Goal: Communication & Community: Answer question/provide support

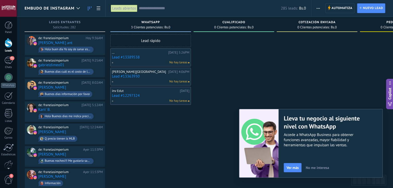
click at [131, 59] on link "Lead #13389538" at bounding box center [150, 57] width 77 height 4
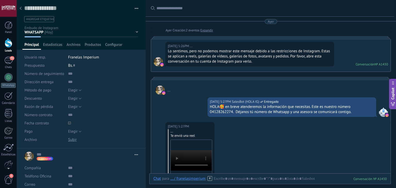
click at [133, 8] on button "button" at bounding box center [134, 9] width 7 height 8
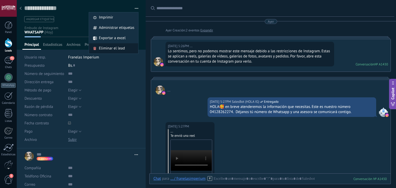
click at [111, 51] on span "Eliminar el lead" at bounding box center [112, 48] width 26 height 10
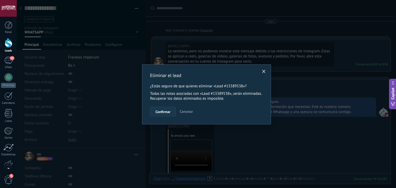
click at [168, 111] on span "Confirmar" at bounding box center [163, 112] width 15 height 4
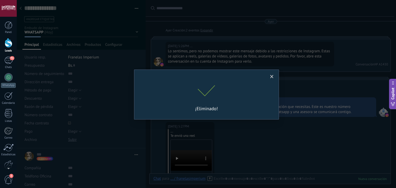
scroll to position [8, 0]
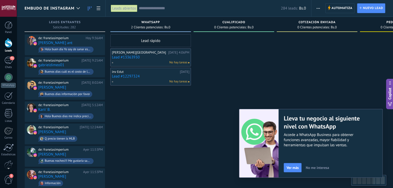
click at [134, 57] on link "Lead #13363930" at bounding box center [150, 57] width 77 height 4
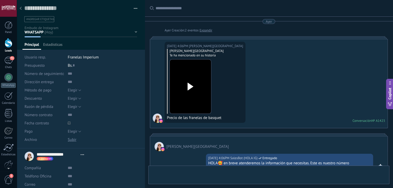
type textarea "**********"
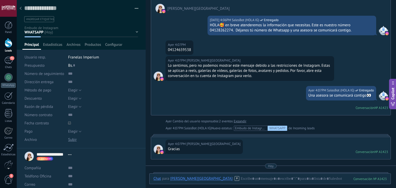
scroll to position [132, 0]
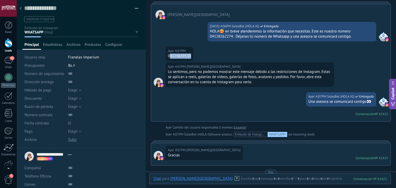
drag, startPoint x: 170, startPoint y: 55, endPoint x: 201, endPoint y: 55, distance: 31.5
click at [201, 55] on div "Ayer 4:07PM Fabiola A Sevilla 04124659538" at bounding box center [271, 55] width 240 height 16
copy div "4124659538"
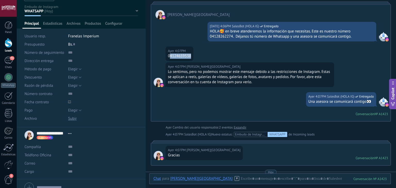
scroll to position [45, 0]
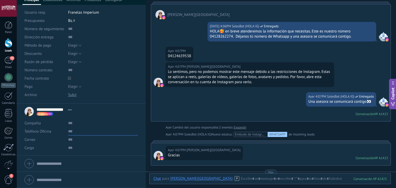
click at [80, 132] on input "text" at bounding box center [103, 132] width 70 height 8
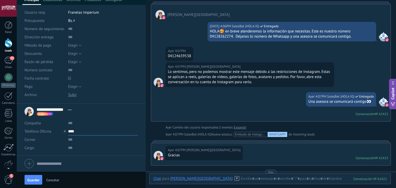
paste input "**********"
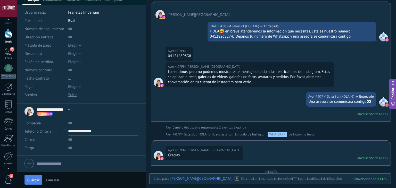
scroll to position [0, 0]
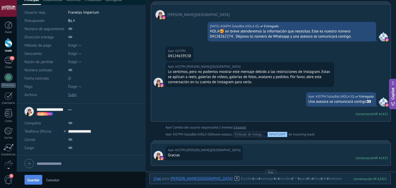
click at [27, 177] on button "Guardar" at bounding box center [34, 180] width 18 height 10
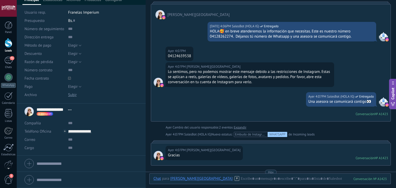
scroll to position [141, 0]
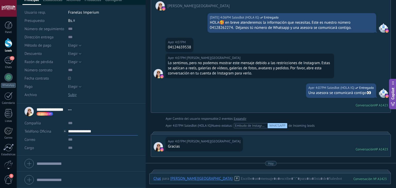
click at [85, 133] on input "**********" at bounding box center [103, 132] width 70 height 8
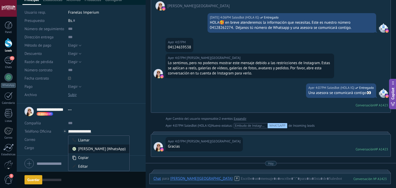
type input "**********"
drag, startPoint x: 95, startPoint y: 150, endPoint x: 138, endPoint y: 150, distance: 43.6
click at [96, 150] on div "Alejandra (WhatsApp)" at bounding box center [98, 149] width 61 height 9
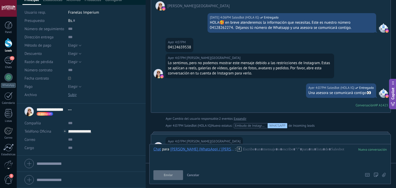
click at [238, 148] on icon at bounding box center [239, 149] width 5 height 5
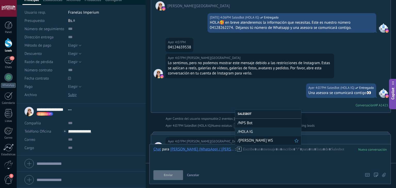
click at [246, 140] on span "/ALEJANDRA WS" at bounding box center [266, 140] width 57 height 5
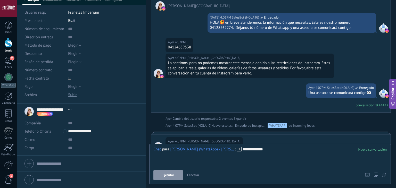
click at [172, 172] on button "Ejecutar" at bounding box center [169, 176] width 30 height 10
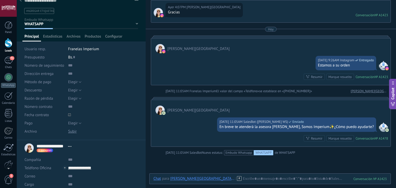
scroll to position [0, 0]
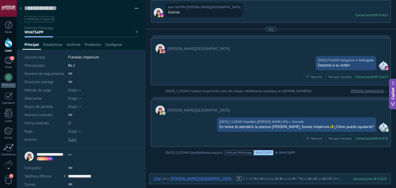
click at [21, 9] on icon at bounding box center [21, 8] width 2 height 3
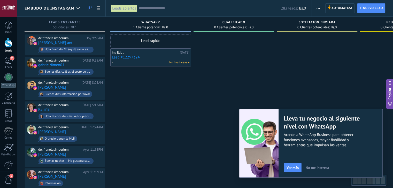
click at [132, 59] on link "Lead #12297324" at bounding box center [150, 57] width 77 height 4
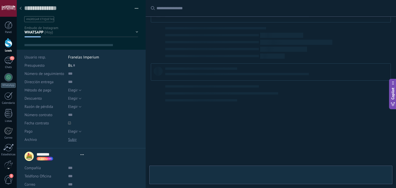
type textarea "**********"
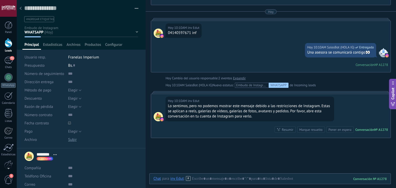
scroll to position [104, 0]
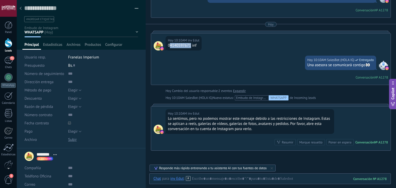
drag, startPoint x: 170, startPoint y: 45, endPoint x: 190, endPoint y: 44, distance: 19.9
click at [190, 44] on div "04140597671 inf" at bounding box center [183, 45] width 31 height 5
copy div "4140597671"
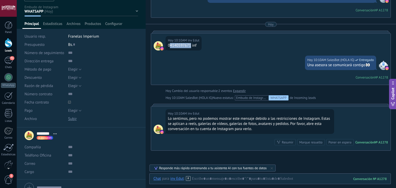
scroll to position [45, 0]
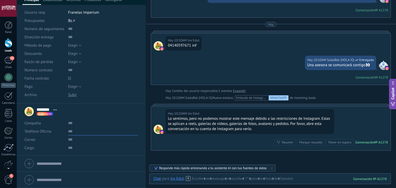
click at [85, 130] on input "text" at bounding box center [103, 132] width 70 height 8
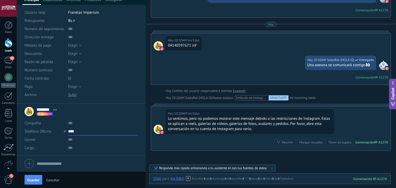
paste input "**********"
click at [34, 184] on button "Guardar" at bounding box center [34, 180] width 18 height 10
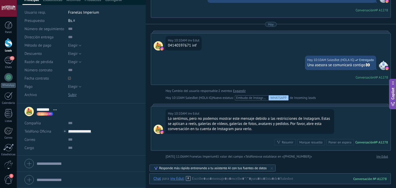
scroll to position [0, 0]
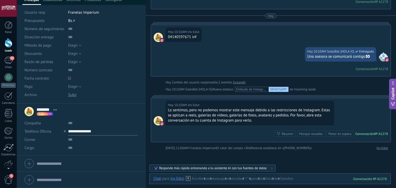
click at [70, 131] on input "**********" at bounding box center [103, 132] width 70 height 8
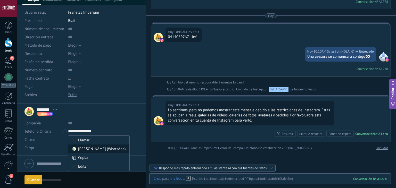
type input "**********"
drag, startPoint x: 91, startPoint y: 149, endPoint x: 133, endPoint y: 151, distance: 42.4
click at [91, 149] on div "Alejandra (WhatsApp)" at bounding box center [98, 149] width 61 height 9
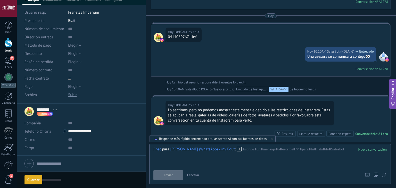
click at [237, 148] on icon at bounding box center [239, 149] width 5 height 5
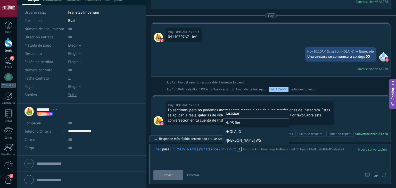
click at [230, 139] on span "/ALEJANDRA WS" at bounding box center [256, 140] width 61 height 5
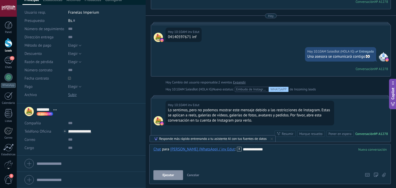
click at [178, 172] on button "Ejecutar" at bounding box center [169, 176] width 30 height 10
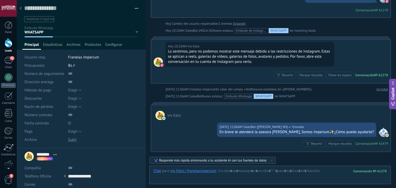
click at [22, 9] on div at bounding box center [20, 9] width 7 height 10
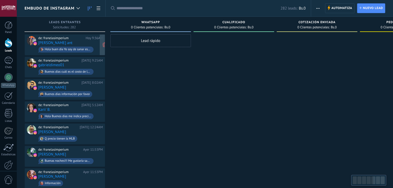
click at [96, 47] on span "Hola buen día Yo soy de sanar estado [PERSON_NAME] me gustaría comprar franelit…" at bounding box center [70, 50] width 65 height 8
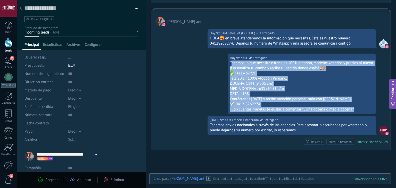
drag, startPoint x: 358, startPoint y: 109, endPoint x: 229, endPoint y: 62, distance: 136.2
click at [230, 62] on div "Tenemos lo que necesitas: franelas 100% algodón, modelos variados y precios al …" at bounding box center [302, 87] width 144 height 52
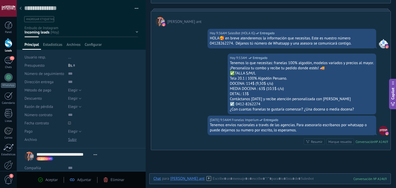
click at [228, 63] on div "[DATE] 9:53AM Franelas Imperium Entregado Tenemos lo que necesitas: franelas 10…" at bounding box center [302, 84] width 149 height 61
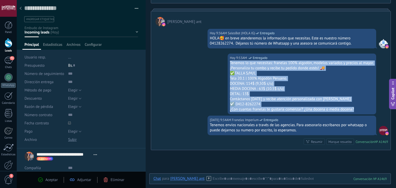
drag, startPoint x: 228, startPoint y: 63, endPoint x: 359, endPoint y: 109, distance: 139.0
click at [359, 109] on div "[DATE] 9:53AM Franelas Imperium Entregado Tenemos lo que necesitas: franelas 10…" at bounding box center [302, 84] width 149 height 61
copy div "Tenemos lo que necesitas: franelas 100% algodón, modelos variados y precios al …"
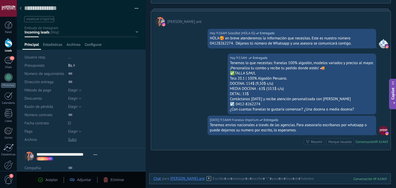
click at [23, 10] on div at bounding box center [20, 9] width 7 height 10
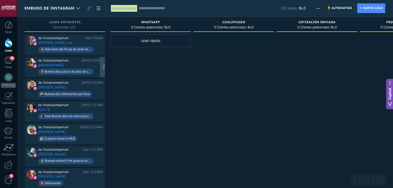
click at [89, 61] on div "[DATE] 9:25AM" at bounding box center [92, 61] width 21 height 4
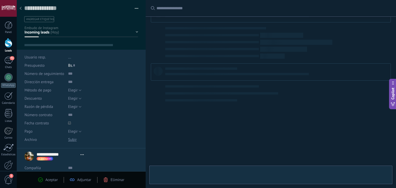
type textarea "**********"
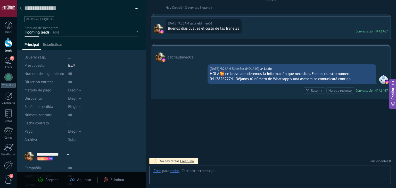
scroll to position [7, 0]
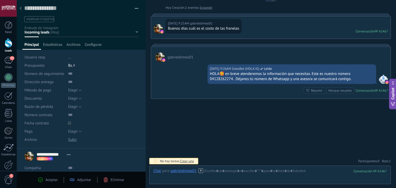
click at [236, 167] on div "Chat Correo Nota Tarea Chat para gabrieldimeo01 : 1467 Enviar Cancelar Rastrear…" at bounding box center [270, 175] width 242 height 19
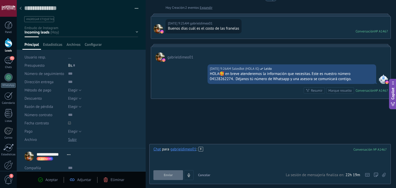
click at [226, 157] on div at bounding box center [271, 157] width 234 height 20
paste div
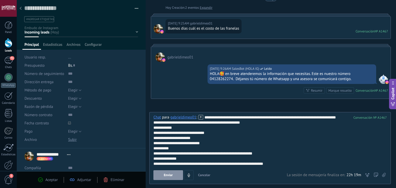
click at [170, 177] on span "Enviar" at bounding box center [168, 176] width 9 height 4
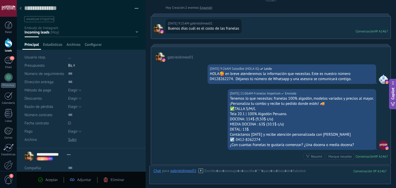
scroll to position [89, 0]
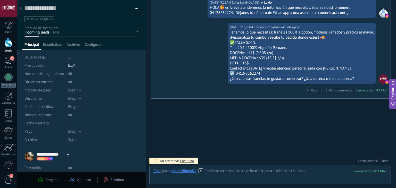
click at [21, 12] on div at bounding box center [20, 9] width 7 height 10
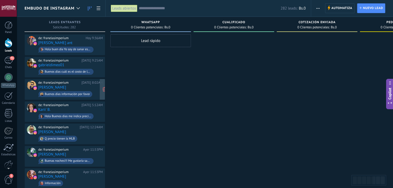
click at [81, 79] on div "de: franelasimperium [DATE] 8:02AM [PERSON_NAME] Buenos días información por fa…" at bounding box center [65, 89] width 81 height 21
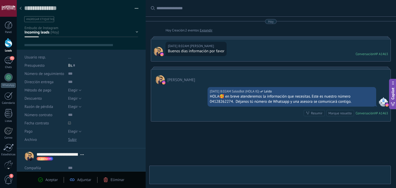
type textarea "**********"
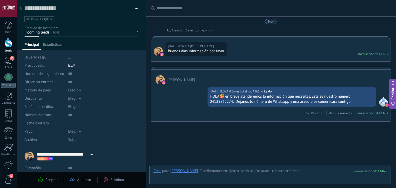
scroll to position [23, 0]
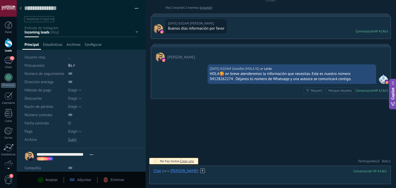
click at [246, 175] on div at bounding box center [271, 176] width 234 height 15
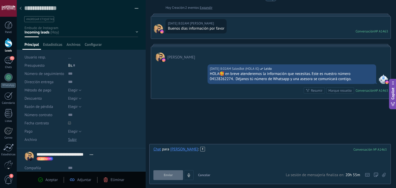
paste div
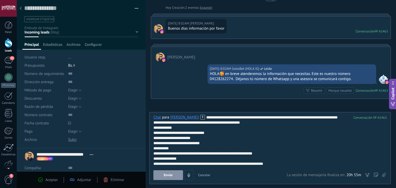
click at [166, 176] on span "Enviar" at bounding box center [168, 176] width 9 height 4
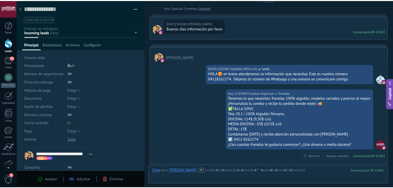
scroll to position [89, 0]
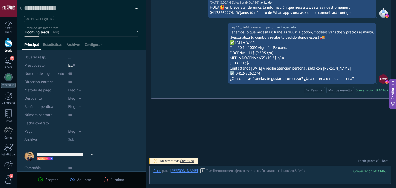
click at [17, 9] on div at bounding box center [8, 8] width 17 height 17
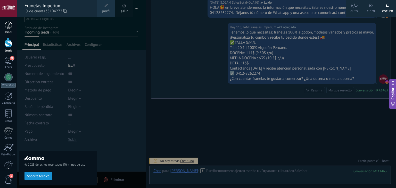
click at [15, 22] on link "Panel" at bounding box center [8, 27] width 17 height 13
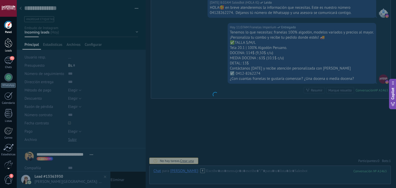
click at [11, 45] on div at bounding box center [9, 43] width 8 height 10
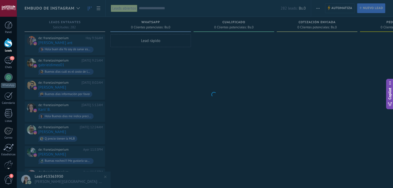
scroll to position [26, 0]
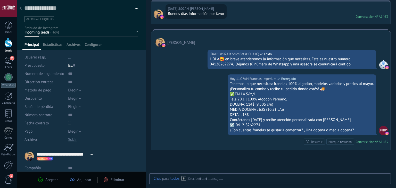
click at [22, 10] on div at bounding box center [20, 9] width 7 height 10
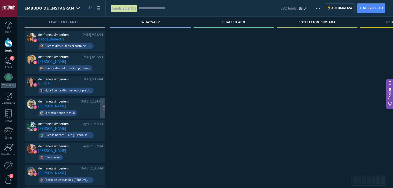
click at [86, 107] on div "de: franelasimperium Hoy 12:24AM Jesus Ernesto Ramirez Q precio tienen ls MLB" at bounding box center [70, 109] width 65 height 18
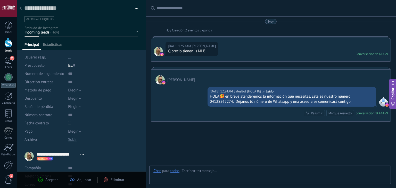
type textarea "**********"
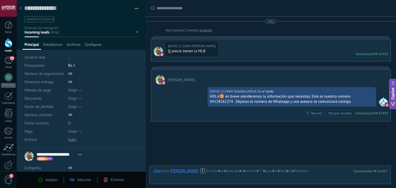
scroll to position [23, 0]
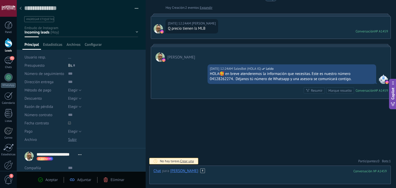
click at [226, 175] on div at bounding box center [271, 176] width 234 height 15
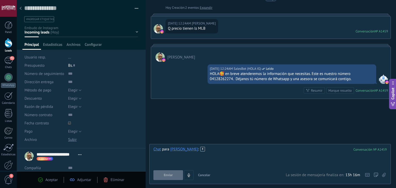
paste div
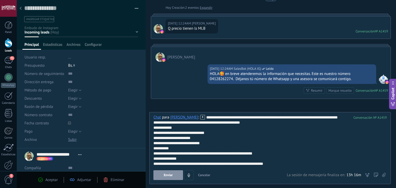
click at [169, 176] on span "Enviar" at bounding box center [168, 176] width 9 height 4
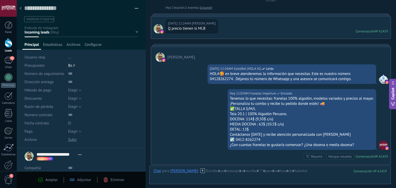
scroll to position [89, 0]
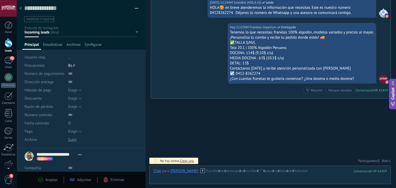
click at [17, 8] on div at bounding box center [8, 8] width 17 height 17
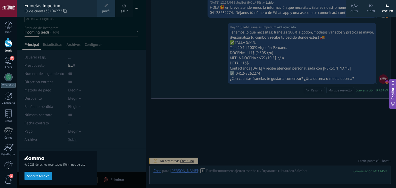
click at [146, 43] on div at bounding box center [215, 94] width 396 height 188
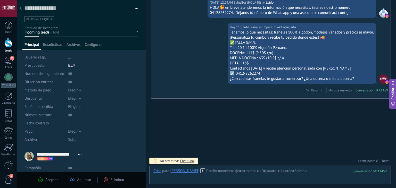
click at [20, 11] on div at bounding box center [20, 9] width 7 height 10
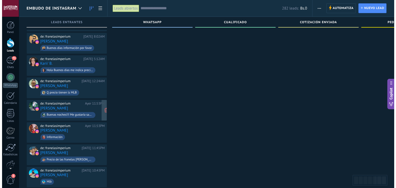
scroll to position [52, 0]
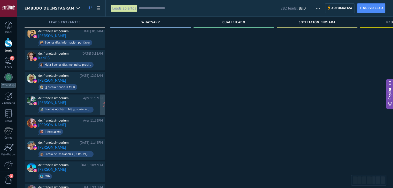
click at [84, 100] on div "de: franelasimperium Ayer 11:53PM Nathali Guevara Buenas noches!!! Me gustaría …" at bounding box center [70, 105] width 65 height 18
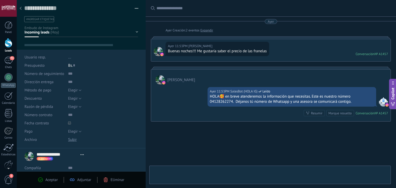
type textarea "**********"
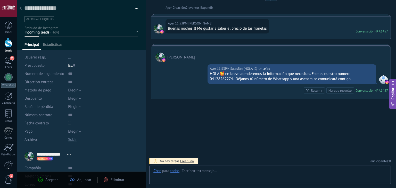
scroll to position [7, 0]
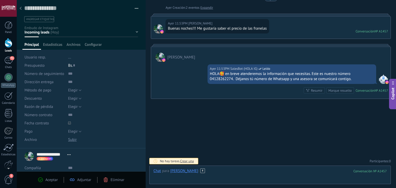
click at [260, 181] on div at bounding box center [271, 176] width 234 height 15
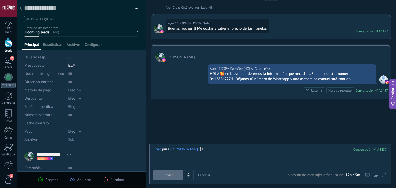
paste div
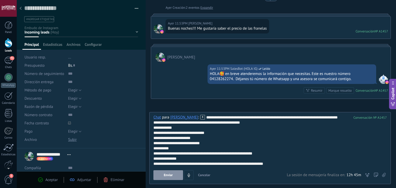
click at [168, 175] on span "Enviar" at bounding box center [168, 176] width 9 height 4
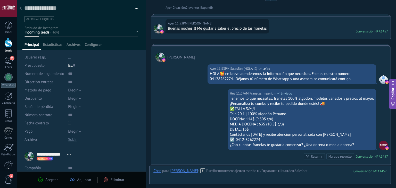
scroll to position [89, 0]
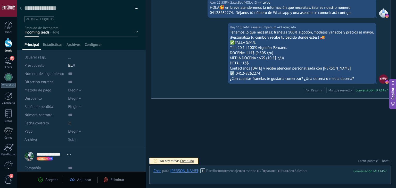
click at [20, 10] on div at bounding box center [20, 9] width 7 height 10
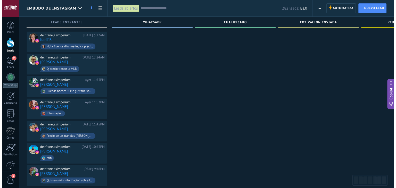
scroll to position [77, 0]
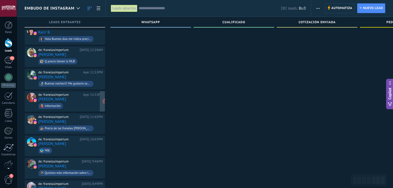
click at [80, 93] on div "de: franelasimperium" at bounding box center [59, 95] width 43 height 4
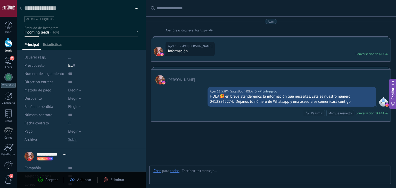
type textarea "**********"
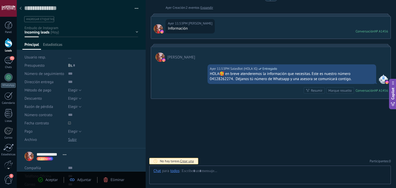
scroll to position [7, 0]
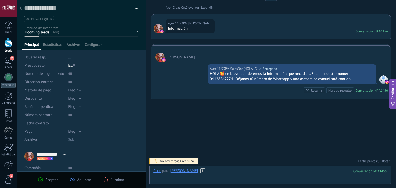
click at [259, 171] on div at bounding box center [271, 176] width 234 height 15
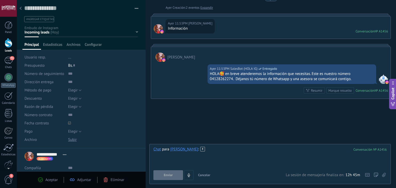
paste div
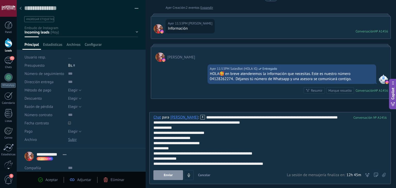
click at [171, 177] on span "Enviar" at bounding box center [168, 176] width 9 height 4
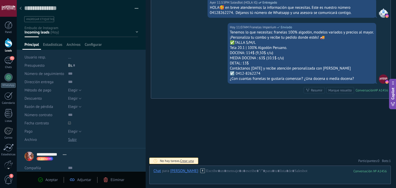
click at [22, 7] on div at bounding box center [20, 9] width 7 height 10
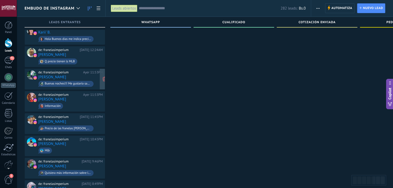
scroll to position [103, 0]
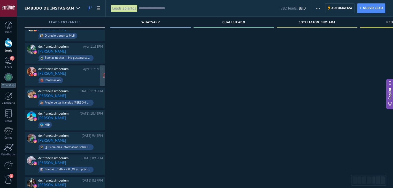
click at [85, 76] on span "Información" at bounding box center [70, 80] width 65 height 8
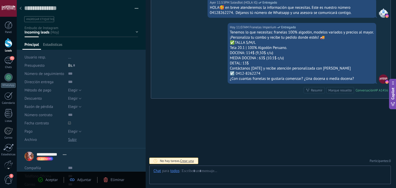
scroll to position [7, 0]
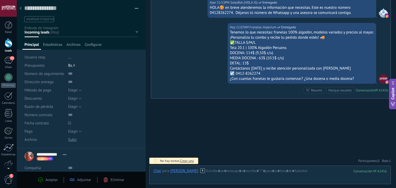
click at [23, 12] on div at bounding box center [20, 9] width 7 height 10
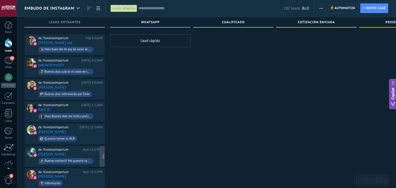
scroll to position [103, 0]
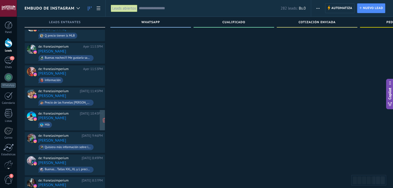
click at [85, 115] on div "de: franelasimperium Ayer 10:43PM Gerardo Gutierrez Mlb" at bounding box center [70, 121] width 65 height 18
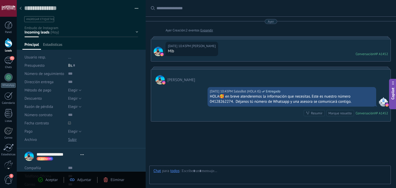
type textarea "**********"
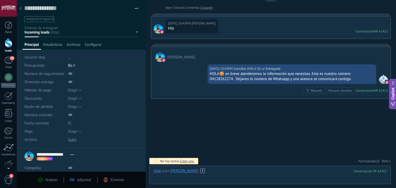
click at [193, 178] on div at bounding box center [271, 176] width 234 height 15
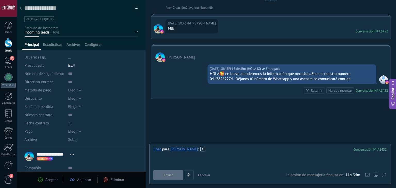
paste div
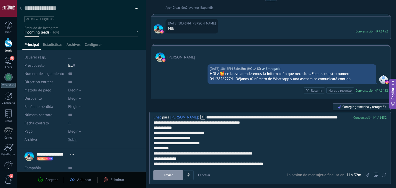
click at [168, 174] on span "Enviar" at bounding box center [168, 176] width 9 height 4
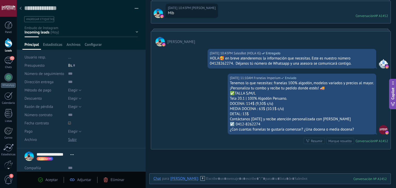
scroll to position [37, 0]
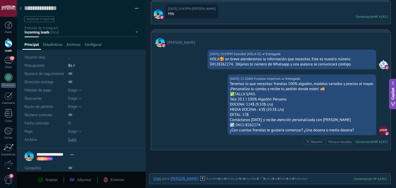
click at [22, 10] on div at bounding box center [20, 9] width 7 height 10
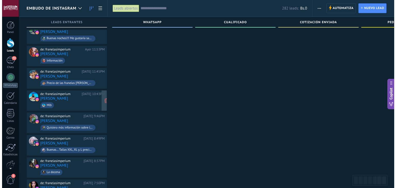
scroll to position [129, 0]
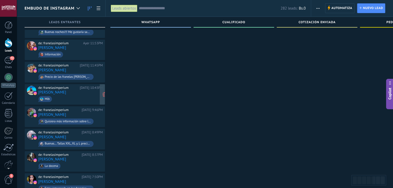
click at [80, 95] on span "Mlb" at bounding box center [70, 99] width 65 height 8
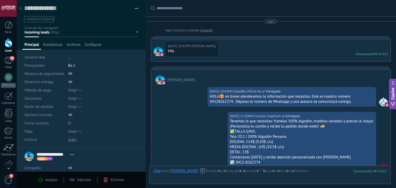
scroll to position [89, 0]
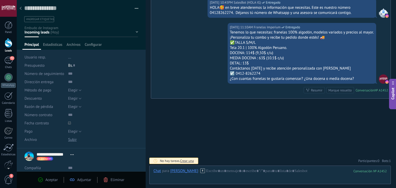
click at [21, 10] on use at bounding box center [21, 8] width 2 height 3
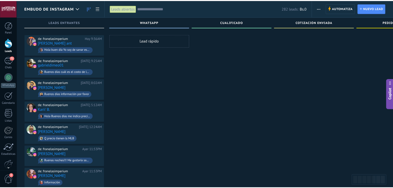
scroll to position [129, 0]
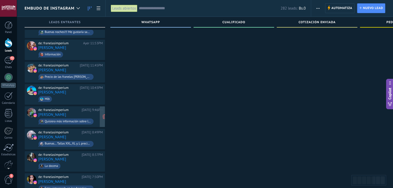
click at [82, 109] on div "de: franelasimperium Ayer 9:46PM Hector Peña Quisiera más información sobre las…" at bounding box center [70, 117] width 65 height 18
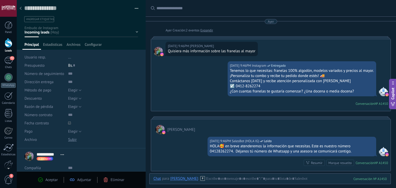
click at [19, 11] on div at bounding box center [20, 9] width 7 height 10
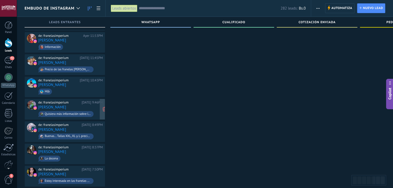
scroll to position [155, 0]
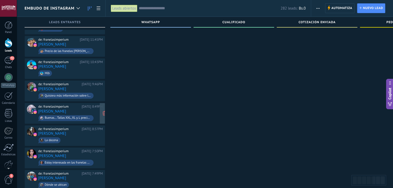
click at [85, 105] on div "[DATE] 8:49PM" at bounding box center [92, 107] width 21 height 4
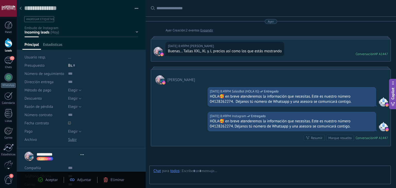
type textarea "**********"
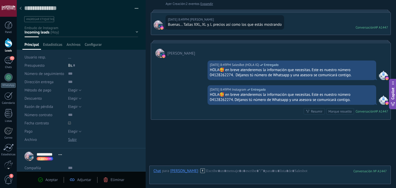
scroll to position [48, 0]
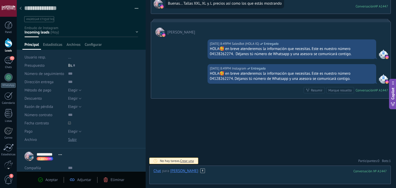
click at [226, 172] on div at bounding box center [271, 176] width 234 height 15
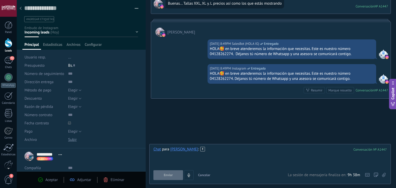
paste div
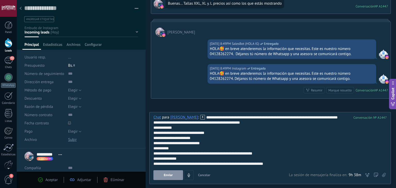
click at [179, 175] on button "Enviar" at bounding box center [169, 176] width 30 height 10
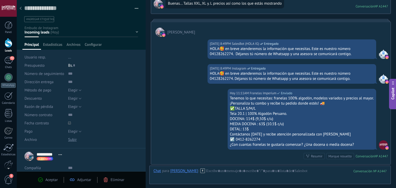
scroll to position [114, 0]
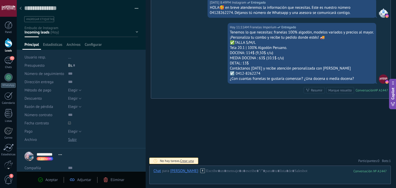
click at [23, 10] on div at bounding box center [20, 9] width 7 height 10
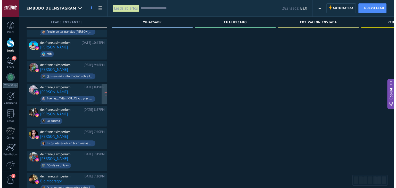
scroll to position [181, 0]
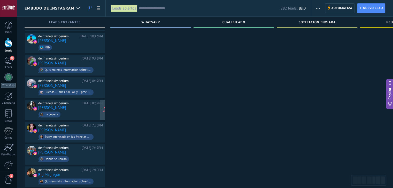
click at [84, 104] on div "de: franelasimperium Ayer 8:37PM Rosa La docena" at bounding box center [70, 110] width 65 height 18
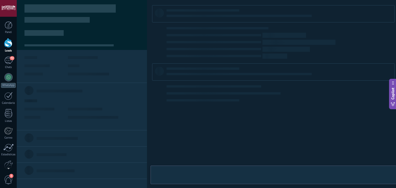
type textarea "**********"
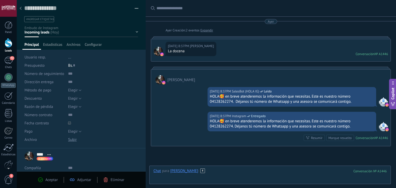
scroll to position [48, 0]
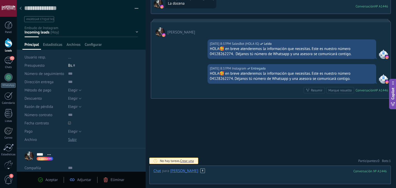
click at [228, 172] on div at bounding box center [271, 176] width 234 height 15
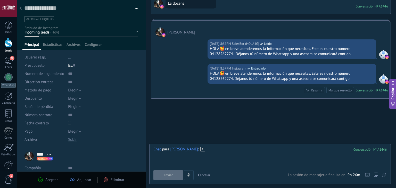
paste div
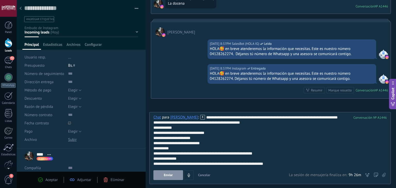
click at [174, 177] on button "Enviar" at bounding box center [169, 176] width 30 height 10
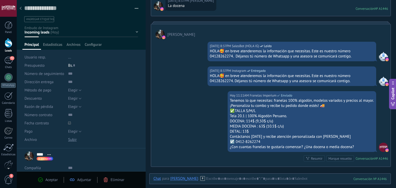
scroll to position [36, 0]
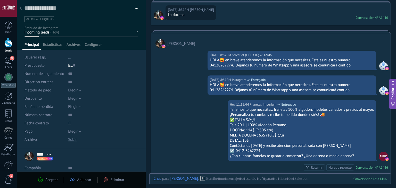
click at [22, 11] on div at bounding box center [20, 9] width 7 height 10
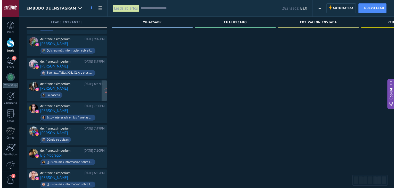
scroll to position [207, 0]
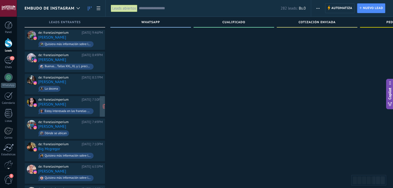
click at [81, 98] on div "de: franelasimperium Ayer 7:50PM maria de mijares Estoy interesada en las frane…" at bounding box center [70, 107] width 65 height 18
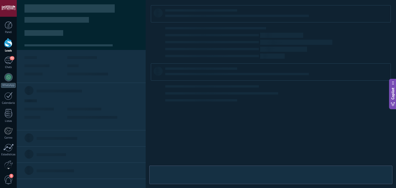
type textarea "**********"
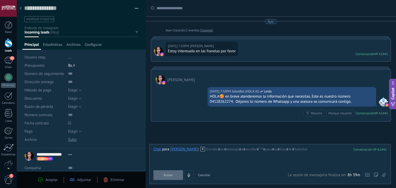
scroll to position [23, 0]
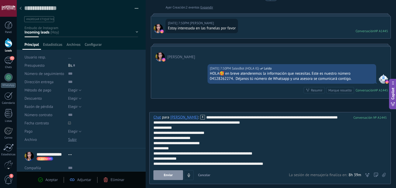
click at [174, 174] on button "Enviar" at bounding box center [169, 176] width 30 height 10
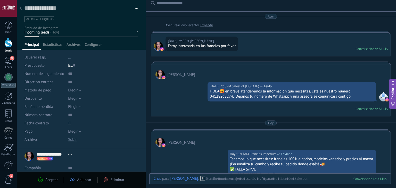
scroll to position [0, 0]
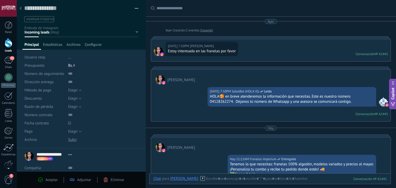
click at [22, 10] on div at bounding box center [20, 9] width 7 height 10
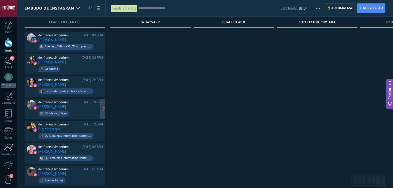
scroll to position [232, 0]
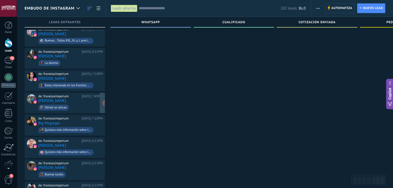
click at [89, 97] on div "de: franelasimperium Ayer 7:49PM Fernando Fernández Dónde se ubican" at bounding box center [70, 103] width 65 height 18
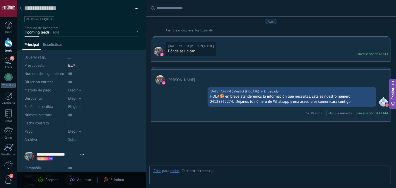
type textarea "**********"
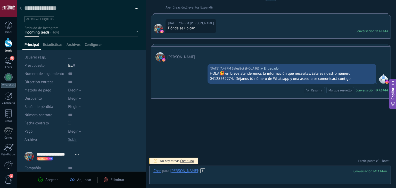
click at [233, 176] on div at bounding box center [271, 176] width 234 height 15
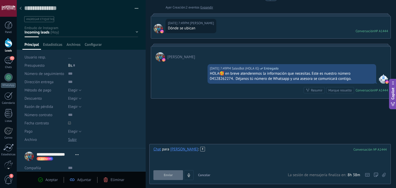
paste div
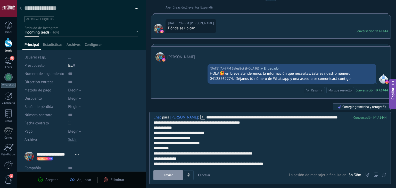
click at [173, 177] on span "Enviar" at bounding box center [168, 176] width 9 height 4
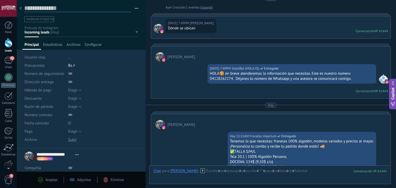
click at [25, 11] on textarea at bounding box center [77, 8] width 107 height 8
click at [21, 11] on div at bounding box center [20, 9] width 7 height 10
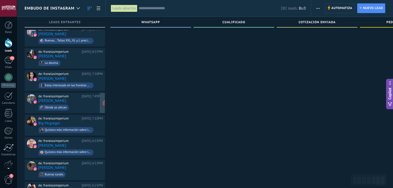
click at [85, 104] on span "Dónde se ubican" at bounding box center [70, 108] width 65 height 8
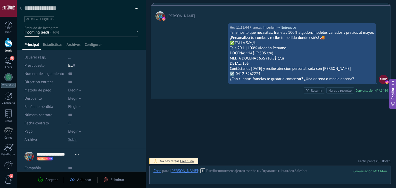
click at [18, 8] on div at bounding box center [20, 9] width 7 height 10
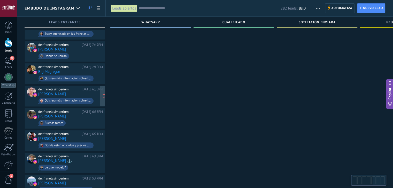
click at [88, 90] on div "de: franelasimperium Ayer 6:55PM Frandimar Aguilar Aponte Quisiera más informac…" at bounding box center [70, 97] width 65 height 18
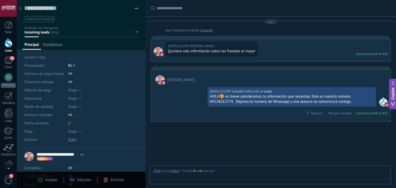
type textarea "**********"
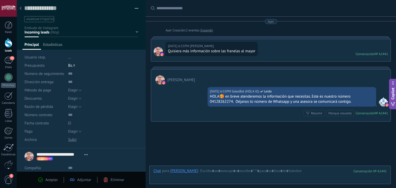
click at [192, 166] on div "Chat Correo Nota Tarea Chat para Frandimar Aguilar Aponte : 1441 Enviar Cancela…" at bounding box center [270, 175] width 242 height 19
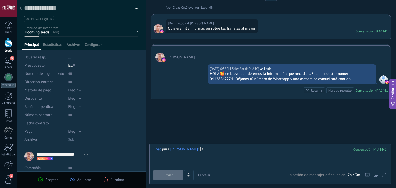
click at [235, 158] on div at bounding box center [271, 157] width 234 height 20
paste div
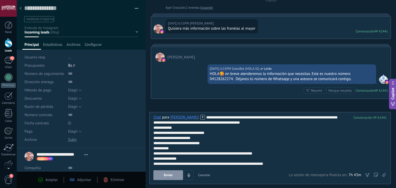
click at [165, 175] on span "Enviar" at bounding box center [168, 176] width 9 height 4
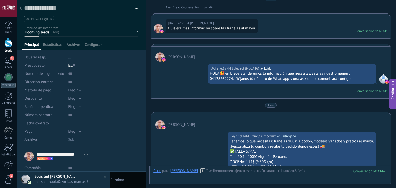
click at [18, 6] on div at bounding box center [20, 9] width 7 height 10
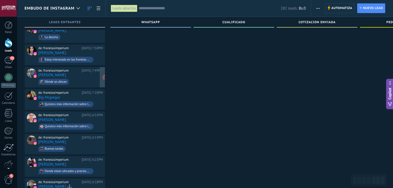
click at [84, 72] on div "de: franelasimperium Ayer 7:49PM Fernando Fernández Dónde se ubican" at bounding box center [70, 78] width 65 height 18
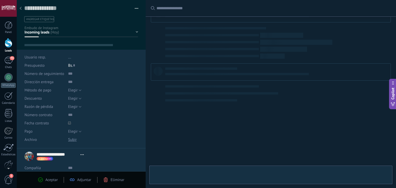
type textarea "**********"
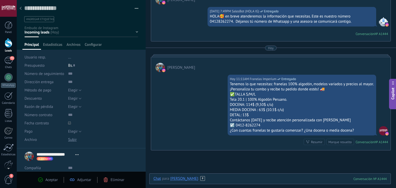
click at [261, 178] on div at bounding box center [271, 184] width 234 height 15
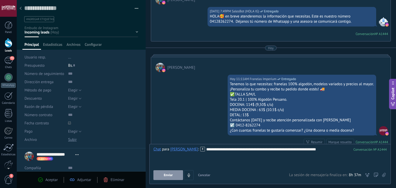
click at [164, 173] on button "Enviar" at bounding box center [169, 176] width 30 height 10
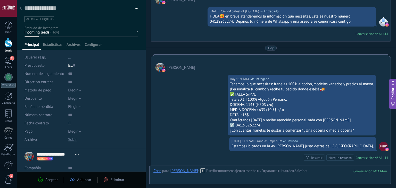
scroll to position [148, 0]
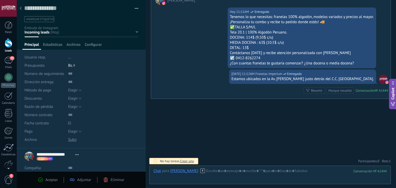
click at [20, 10] on div at bounding box center [20, 9] width 7 height 10
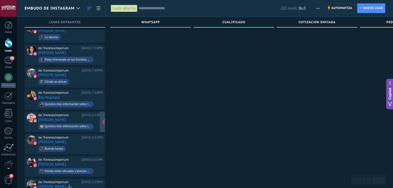
scroll to position [284, 0]
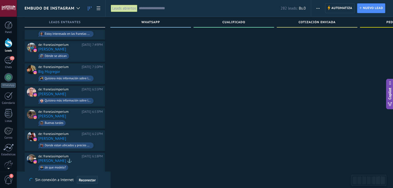
click at [86, 180] on span "Reconectar" at bounding box center [87, 181] width 17 height 4
click at [88, 90] on div "de: franelasimperium Ayer 6:55PM Frandimar Aguilar Aponte Quisiera más informac…" at bounding box center [70, 97] width 65 height 18
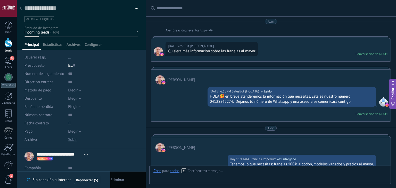
scroll to position [7, 0]
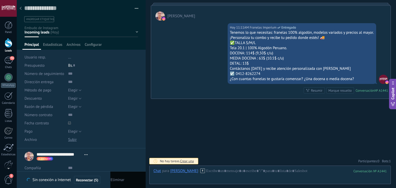
drag, startPoint x: 22, startPoint y: 6, endPoint x: 24, endPoint y: 16, distance: 9.6
click at [21, 6] on div at bounding box center [20, 9] width 7 height 10
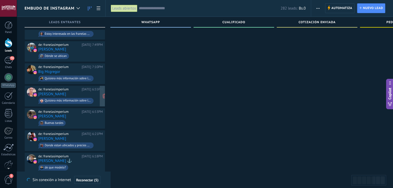
scroll to position [310, 0]
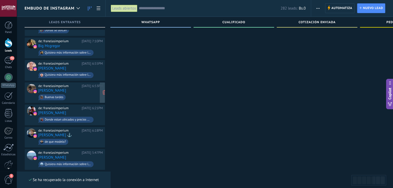
click at [82, 87] on div "de: franelasimperium Ayer 6:53PM jose nava Buenas tardes" at bounding box center [70, 93] width 65 height 18
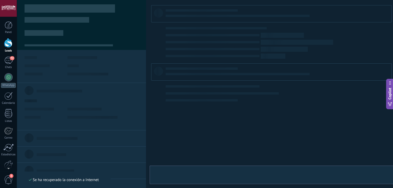
type textarea "**********"
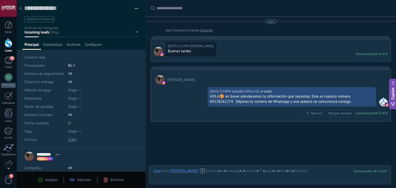
scroll to position [23, 0]
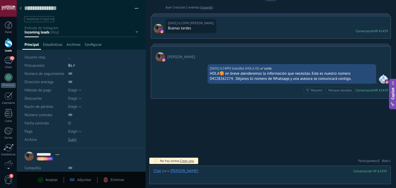
click at [209, 173] on div at bounding box center [271, 176] width 234 height 15
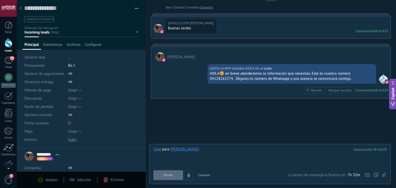
paste div
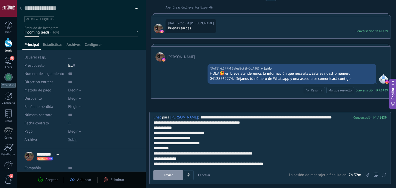
click at [177, 175] on button "Enviar" at bounding box center [169, 176] width 30 height 10
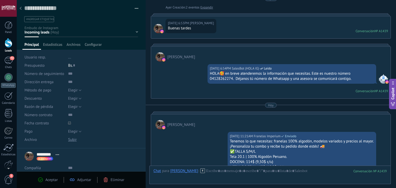
scroll to position [132, 0]
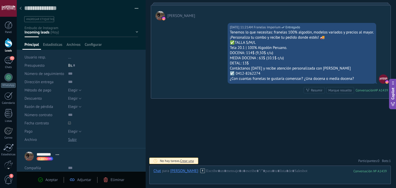
click at [19, 6] on div at bounding box center [20, 9] width 7 height 10
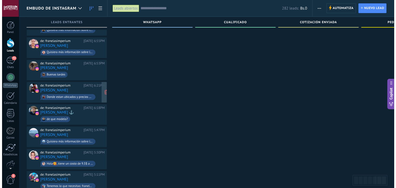
scroll to position [336, 0]
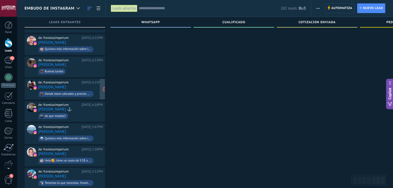
click at [80, 81] on div "de: franelasimperium" at bounding box center [59, 83] width 42 height 4
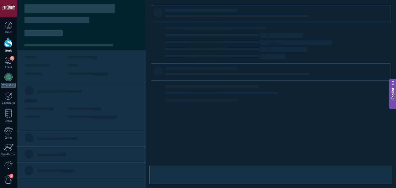
type textarea "**********"
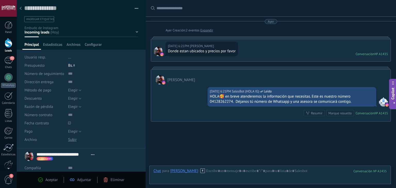
scroll to position [23, 0]
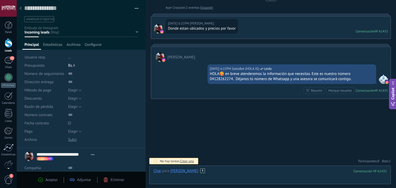
click at [236, 176] on div at bounding box center [271, 176] width 234 height 15
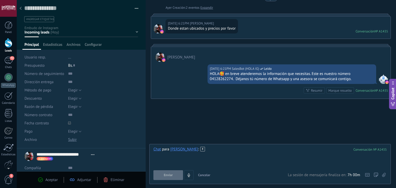
paste div
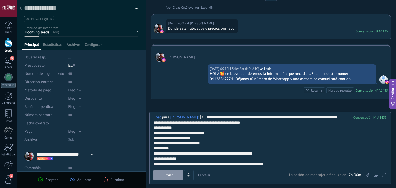
click at [178, 179] on button "Enviar" at bounding box center [169, 176] width 30 height 10
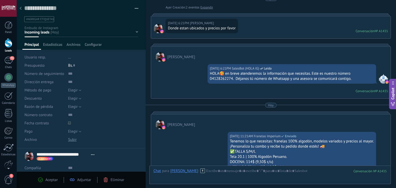
click at [22, 9] on div at bounding box center [20, 9] width 7 height 10
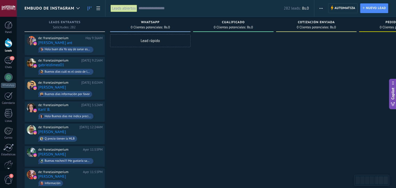
scroll to position [336, 0]
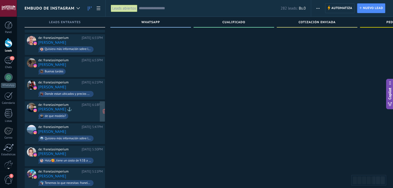
click at [88, 112] on span "de que modelo?" at bounding box center [70, 116] width 65 height 8
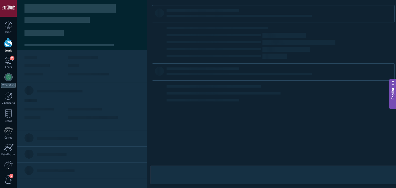
type textarea "**********"
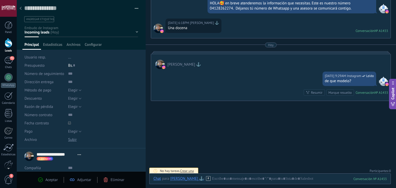
scroll to position [146, 0]
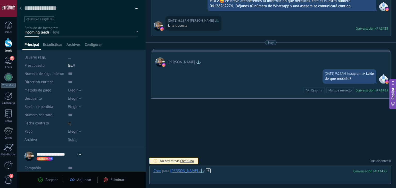
click at [233, 174] on div at bounding box center [271, 176] width 234 height 15
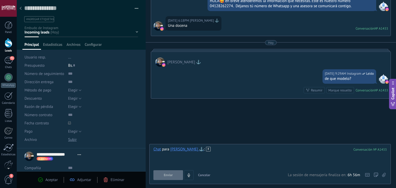
paste div
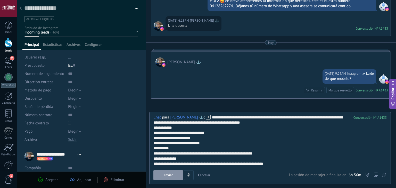
click at [174, 176] on button "Enviar" at bounding box center [169, 176] width 30 height 10
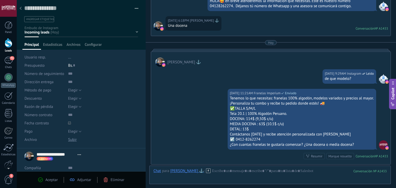
scroll to position [212, 0]
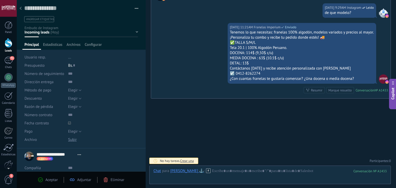
click at [22, 8] on div at bounding box center [20, 9] width 7 height 10
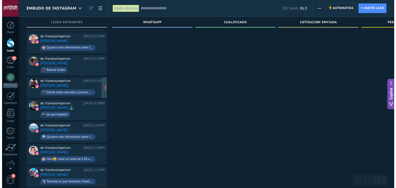
scroll to position [361, 0]
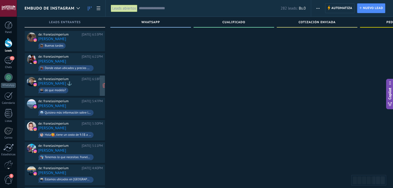
click at [89, 79] on div "de: franelasimperium Ayer 6:18PM Alejandro Murano ⚓ de que modelo?" at bounding box center [70, 86] width 65 height 18
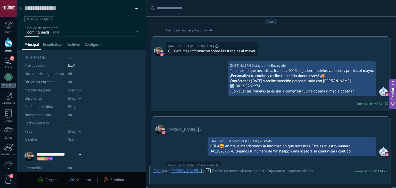
scroll to position [211, 0]
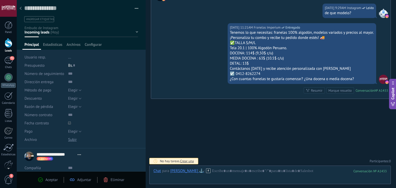
click at [21, 7] on use at bounding box center [21, 8] width 2 height 3
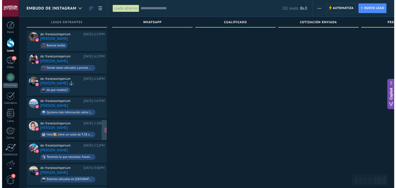
scroll to position [387, 0]
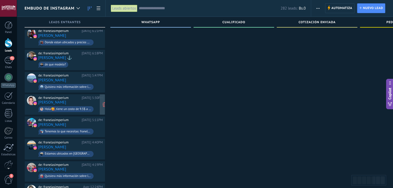
click at [88, 96] on div "Ayer 5:30PM" at bounding box center [92, 98] width 21 height 4
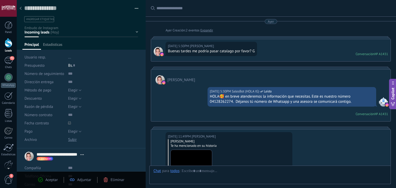
type textarea "**********"
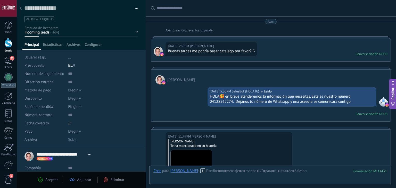
scroll to position [154, 0]
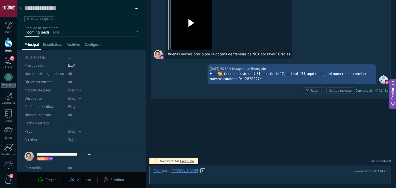
click at [230, 170] on div at bounding box center [271, 176] width 234 height 15
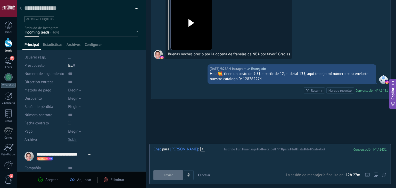
click at [239, 143] on div "Buscar Carga más Ayer Ayer Creación: 2 eventos Expandir Ayer 5:30PM Len José Ra…" at bounding box center [271, 18] width 251 height 344
click at [237, 151] on div at bounding box center [271, 157] width 234 height 20
paste div
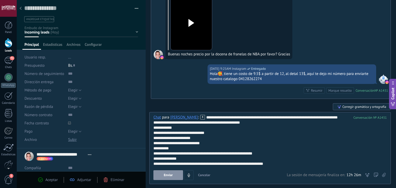
click at [173, 174] on span "Enviar" at bounding box center [168, 176] width 9 height 4
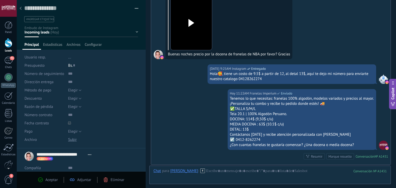
scroll to position [220, 0]
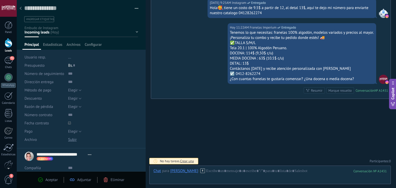
click at [19, 12] on div at bounding box center [20, 9] width 7 height 10
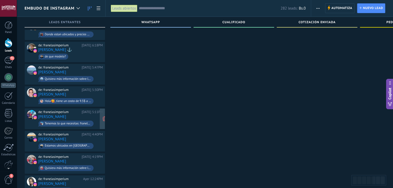
scroll to position [413, 0]
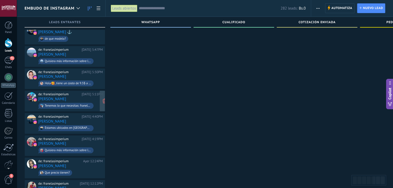
click at [89, 92] on div "Ayer 5:11PM" at bounding box center [92, 94] width 21 height 4
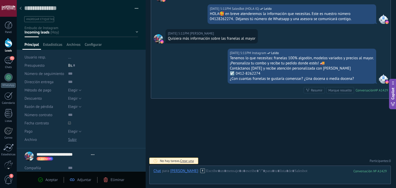
click at [22, 9] on div at bounding box center [20, 9] width 7 height 10
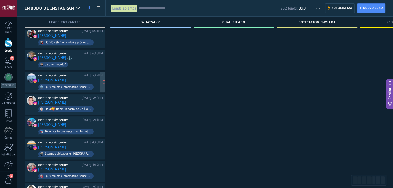
click at [95, 74] on div "de: franelasimperium Ayer 5:47PM Alejandro Verde Quisiera más información sobre…" at bounding box center [70, 83] width 65 height 18
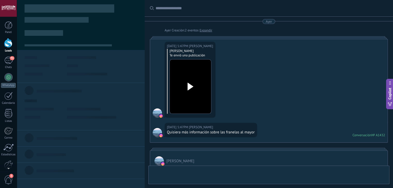
type textarea "**********"
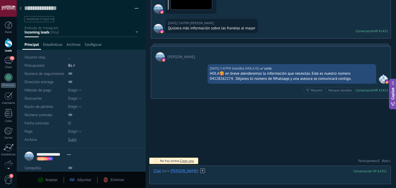
click at [279, 170] on div at bounding box center [271, 176] width 234 height 15
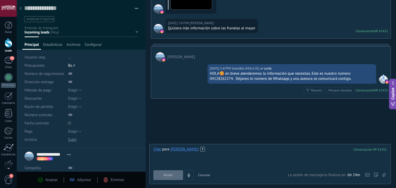
paste div
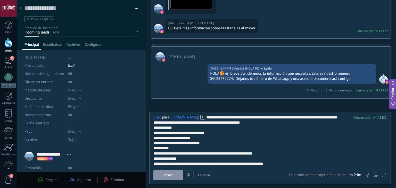
click at [173, 177] on button "Enviar" at bounding box center [169, 176] width 30 height 10
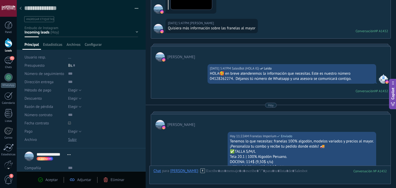
click at [22, 10] on div at bounding box center [20, 9] width 7 height 10
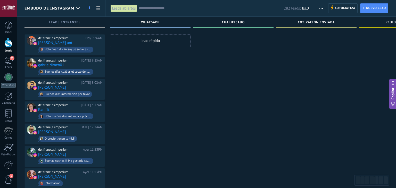
scroll to position [387, 0]
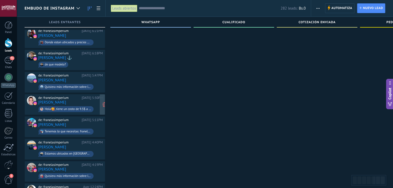
click at [66, 100] on link "Len José Ramirez Rodriguez" at bounding box center [52, 102] width 28 height 4
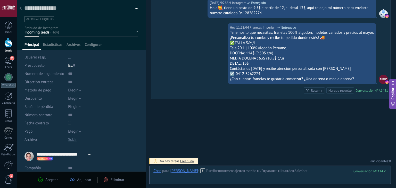
click at [21, 10] on use at bounding box center [21, 8] width 2 height 3
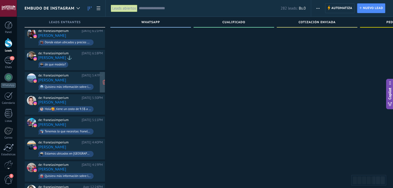
click at [88, 75] on div "de: franelasimperium Ayer 5:47PM Alejandro Verde Quisiera más información sobre…" at bounding box center [70, 83] width 65 height 18
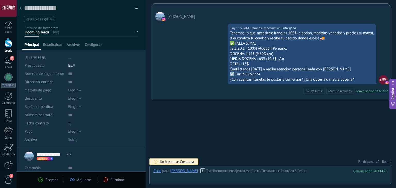
click at [22, 11] on div at bounding box center [20, 9] width 7 height 10
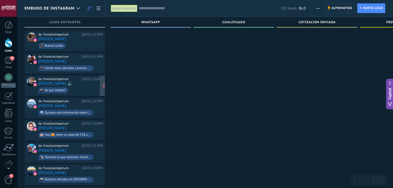
click at [90, 86] on span "de que modelo?" at bounding box center [70, 90] width 65 height 8
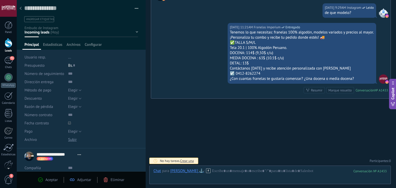
click at [22, 9] on div at bounding box center [20, 9] width 7 height 10
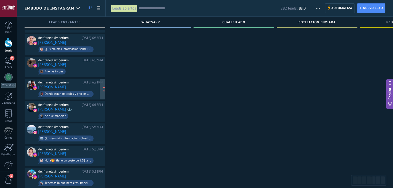
click at [88, 81] on div "de: franelasimperium Ayer 6:21PM jose antonio guevara guzman Donde estan ubicad…" at bounding box center [70, 90] width 65 height 18
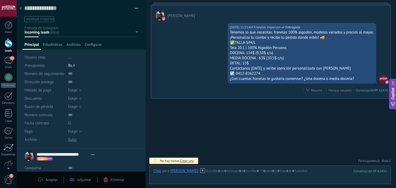
click at [23, 9] on div at bounding box center [20, 9] width 7 height 10
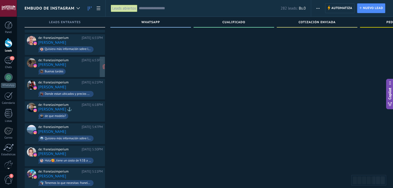
click at [88, 68] on span "Buenas tardes" at bounding box center [70, 72] width 65 height 8
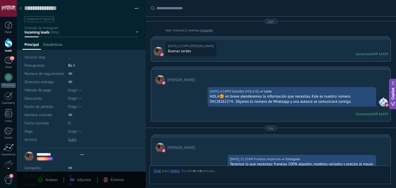
click at [21, 7] on use at bounding box center [21, 8] width 2 height 3
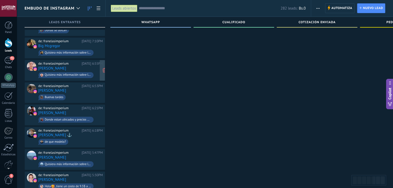
click at [89, 62] on div "[DATE] 6:55PM" at bounding box center [92, 64] width 21 height 4
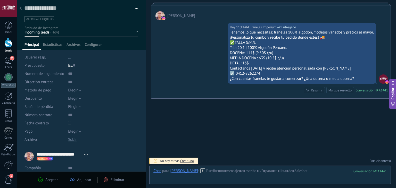
click at [23, 10] on div at bounding box center [20, 9] width 7 height 10
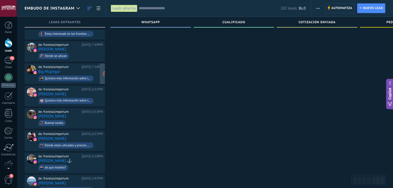
click at [95, 65] on div "[DATE] 7:10PM" at bounding box center [92, 67] width 21 height 4
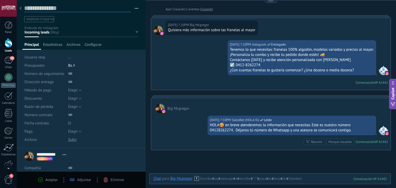
click at [26, 7] on textarea at bounding box center [77, 8] width 107 height 8
click at [21, 7] on use at bounding box center [21, 8] width 2 height 3
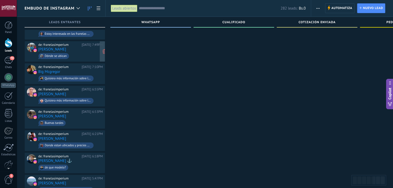
click at [83, 52] on span "Dónde se ubican" at bounding box center [70, 56] width 65 height 8
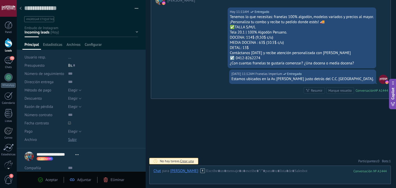
click at [21, 5] on div at bounding box center [20, 9] width 7 height 10
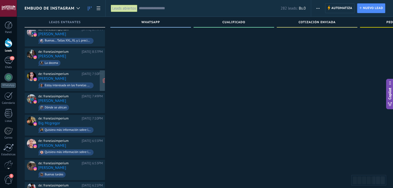
click at [86, 74] on div "de: franelasimperium Ayer 7:50PM maria de mijares Estoy interesada en las frane…" at bounding box center [70, 81] width 65 height 18
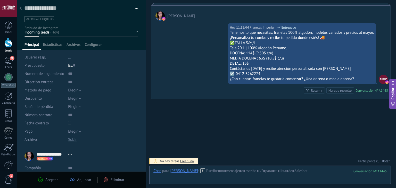
click at [19, 6] on div at bounding box center [20, 9] width 7 height 10
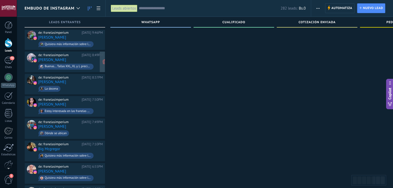
click at [92, 58] on div "de: franelasimperium Ayer 8:49PM Marlon Ara Buenas... Tallas XXL, XL y. L preci…" at bounding box center [70, 62] width 65 height 18
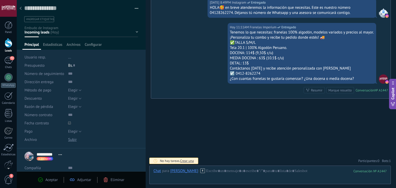
click at [18, 6] on div at bounding box center [20, 9] width 7 height 10
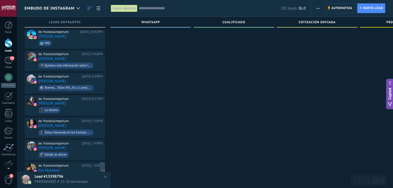
scroll to position [181, 0]
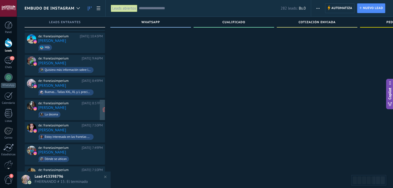
click at [85, 111] on span "La docena" at bounding box center [70, 115] width 65 height 8
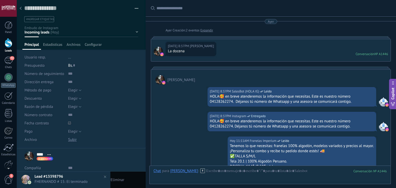
scroll to position [114, 0]
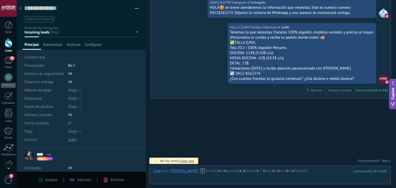
click at [21, 9] on use at bounding box center [21, 8] width 2 height 3
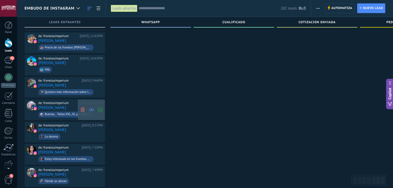
scroll to position [155, 0]
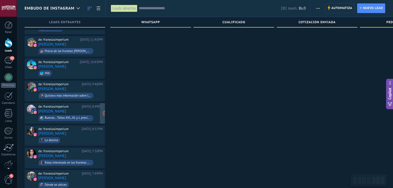
click at [76, 106] on div "de: franelasimperium Ayer 8:49PM Marlon Ara Buenas... Tallas XXL, XL y. L preci…" at bounding box center [70, 114] width 65 height 18
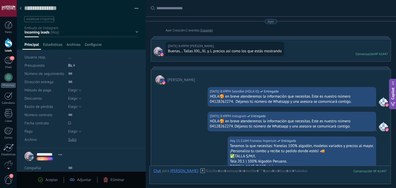
scroll to position [114, 0]
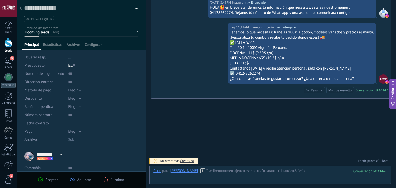
click at [19, 9] on div at bounding box center [20, 9] width 7 height 10
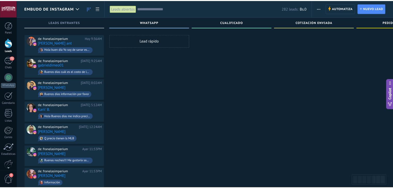
scroll to position [155, 0]
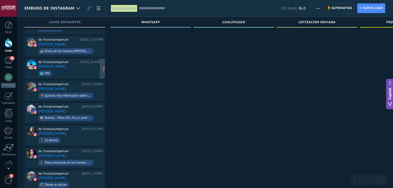
click at [77, 69] on span "Mlb" at bounding box center [70, 73] width 65 height 8
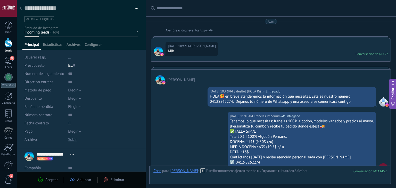
scroll to position [89, 0]
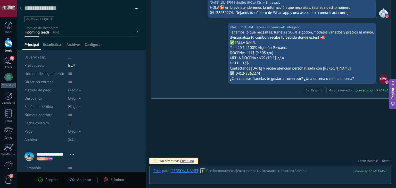
click at [22, 14] on div at bounding box center [20, 9] width 7 height 10
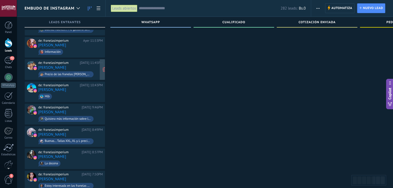
scroll to position [129, 0]
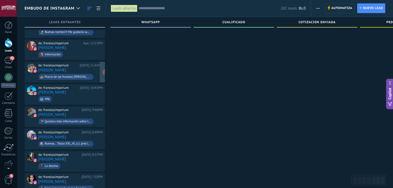
click at [83, 66] on div "de: franelasimperium Ayer 11:45PM Deysi Cadena Precio de las franelas de caball…" at bounding box center [70, 73] width 65 height 18
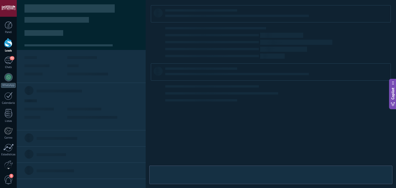
type textarea "**********"
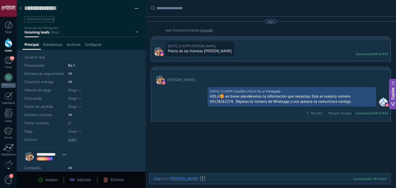
click at [229, 181] on div at bounding box center [271, 184] width 234 height 15
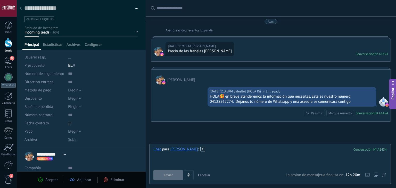
paste div
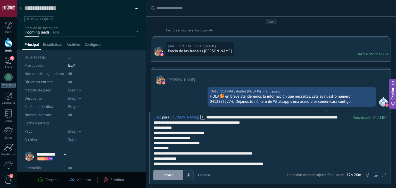
click at [173, 179] on button "Enviar" at bounding box center [169, 176] width 30 height 10
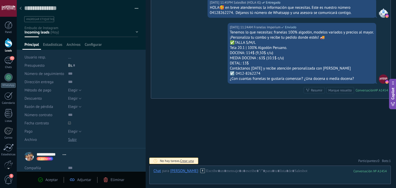
click at [23, 10] on div at bounding box center [20, 9] width 7 height 10
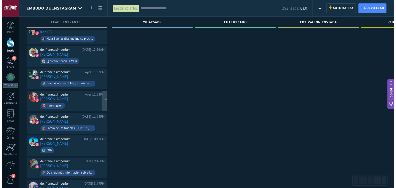
scroll to position [77, 0]
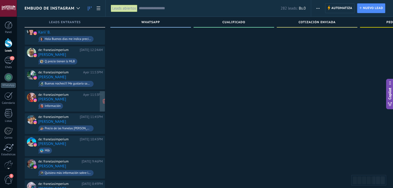
click at [77, 102] on span "Información" at bounding box center [70, 106] width 65 height 8
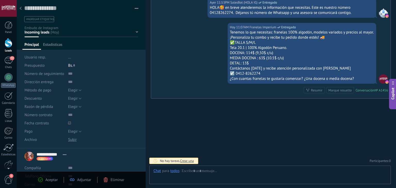
scroll to position [7, 0]
drag, startPoint x: 19, startPoint y: 7, endPoint x: 75, endPoint y: 35, distance: 62.9
click at [19, 7] on div at bounding box center [20, 9] width 7 height 10
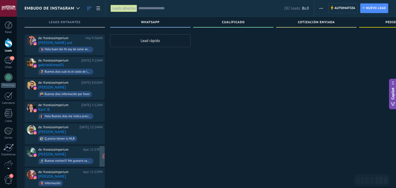
scroll to position [77, 0]
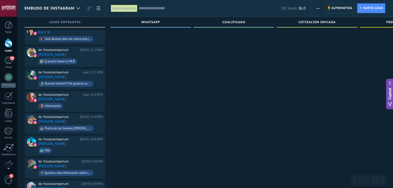
click at [84, 48] on div "[DATE] 12:24AM" at bounding box center [91, 50] width 23 height 4
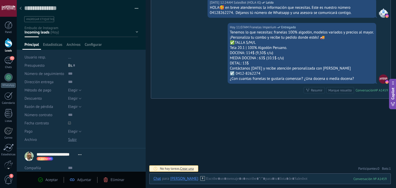
scroll to position [63, 0]
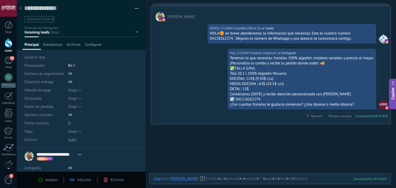
click at [21, 7] on icon at bounding box center [21, 8] width 2 height 3
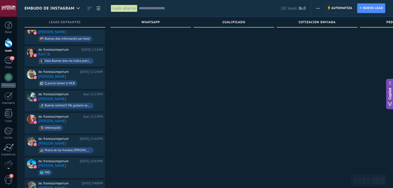
scroll to position [52, 0]
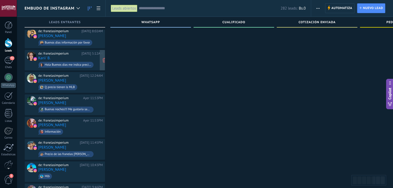
click at [84, 52] on div "de: franelasimperium Hoy 5:12AM" at bounding box center [70, 54] width 65 height 4
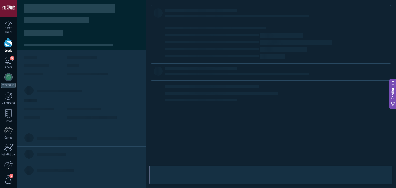
type textarea "**********"
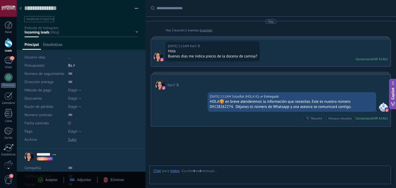
scroll to position [7, 0]
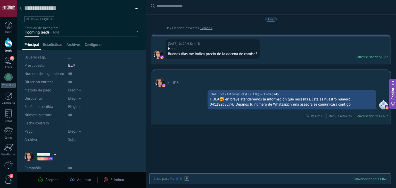
click at [236, 177] on div at bounding box center [271, 184] width 234 height 15
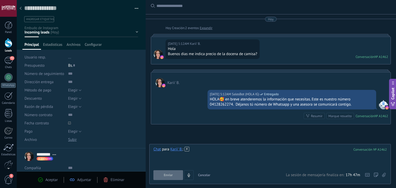
paste div
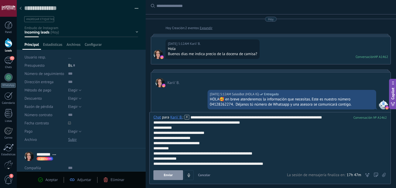
click at [174, 179] on button "Enviar" at bounding box center [169, 176] width 30 height 10
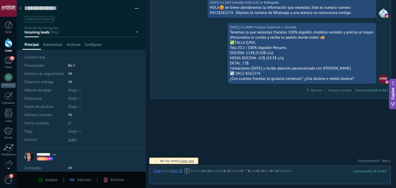
click at [20, 11] on div at bounding box center [20, 9] width 7 height 10
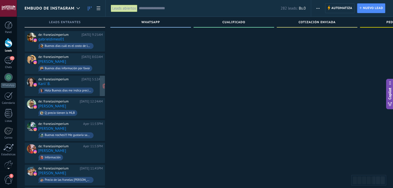
click at [80, 80] on div "de: franelasimperium" at bounding box center [59, 79] width 42 height 4
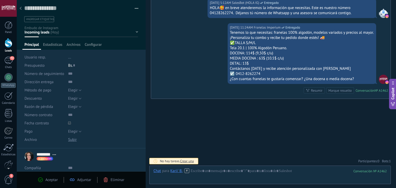
click at [20, 6] on div at bounding box center [20, 9] width 7 height 10
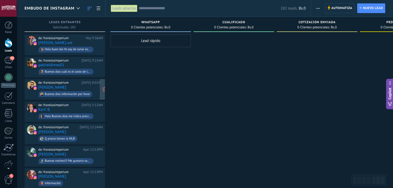
click at [89, 83] on div "[DATE] 8:02AM" at bounding box center [92, 83] width 21 height 4
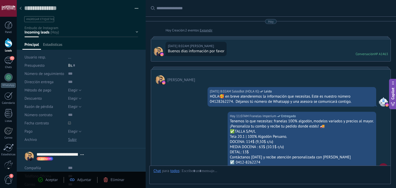
type textarea "**********"
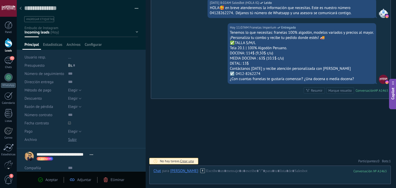
click at [19, 5] on div at bounding box center [20, 9] width 7 height 10
